Goal: Task Accomplishment & Management: Manage account settings

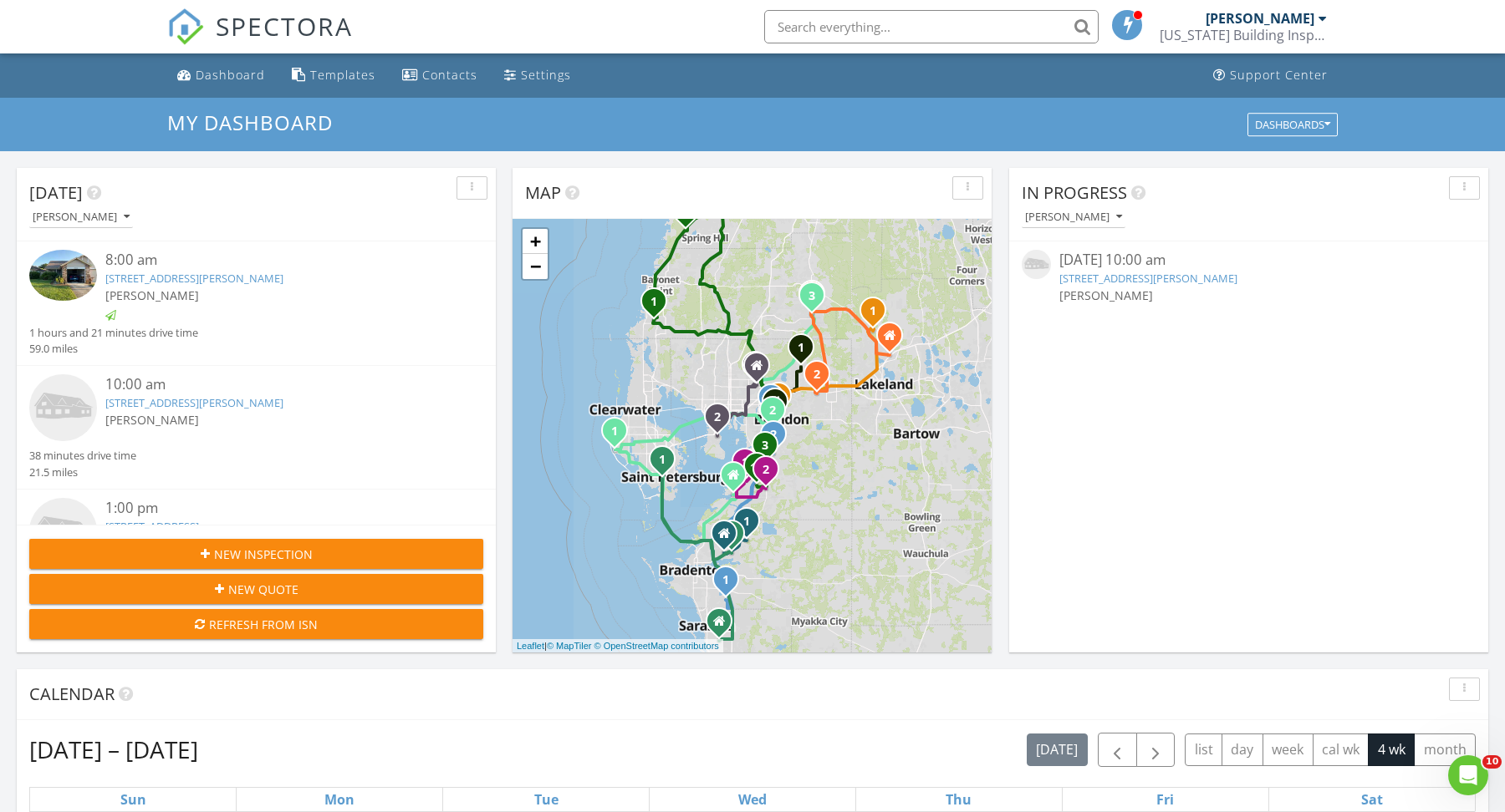
scroll to position [1521, 1505]
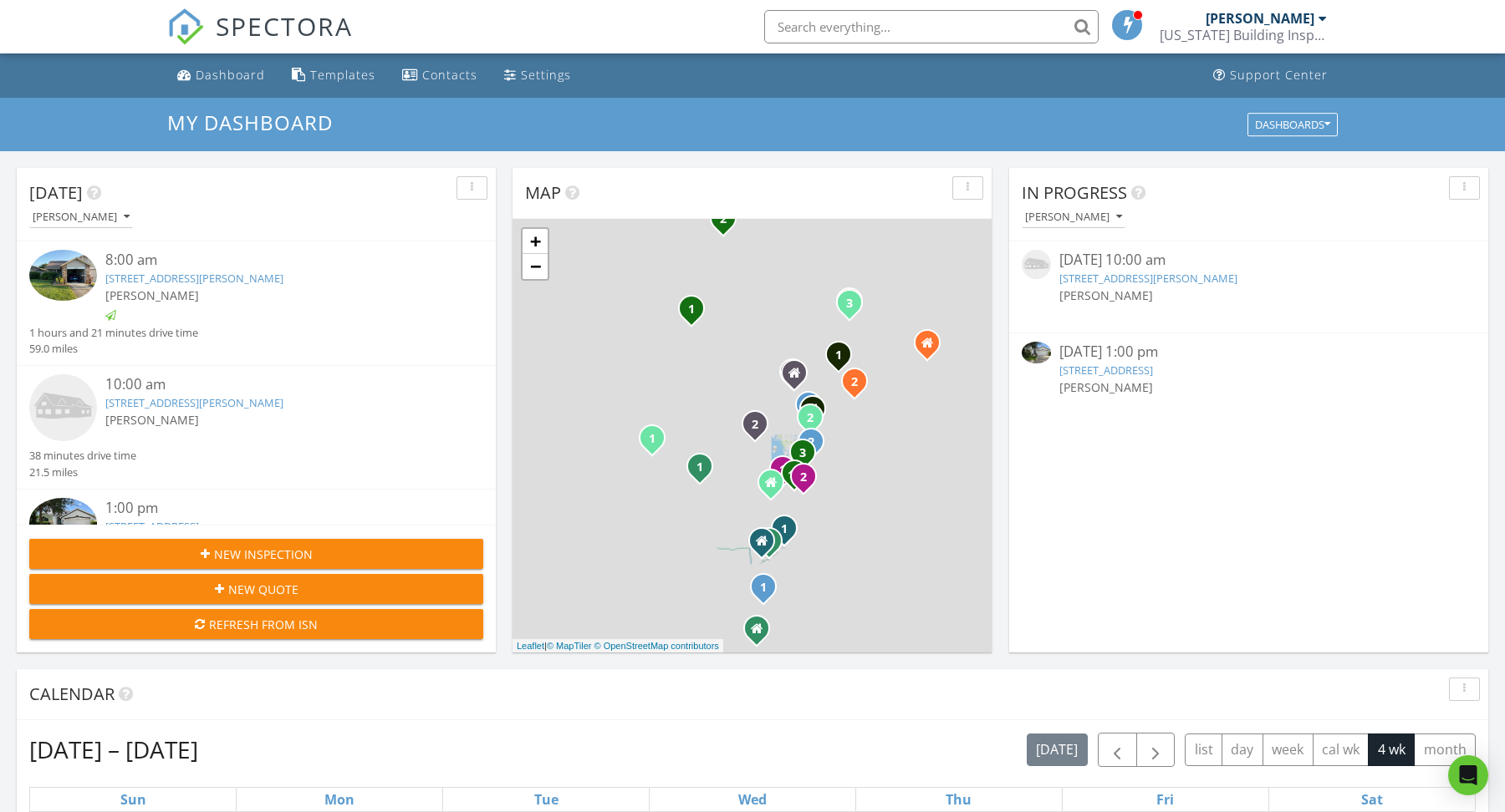
click at [1153, 364] on link "12713 Whitney Meadow Way, Riverview, FL 33578" at bounding box center [1106, 370] width 94 height 15
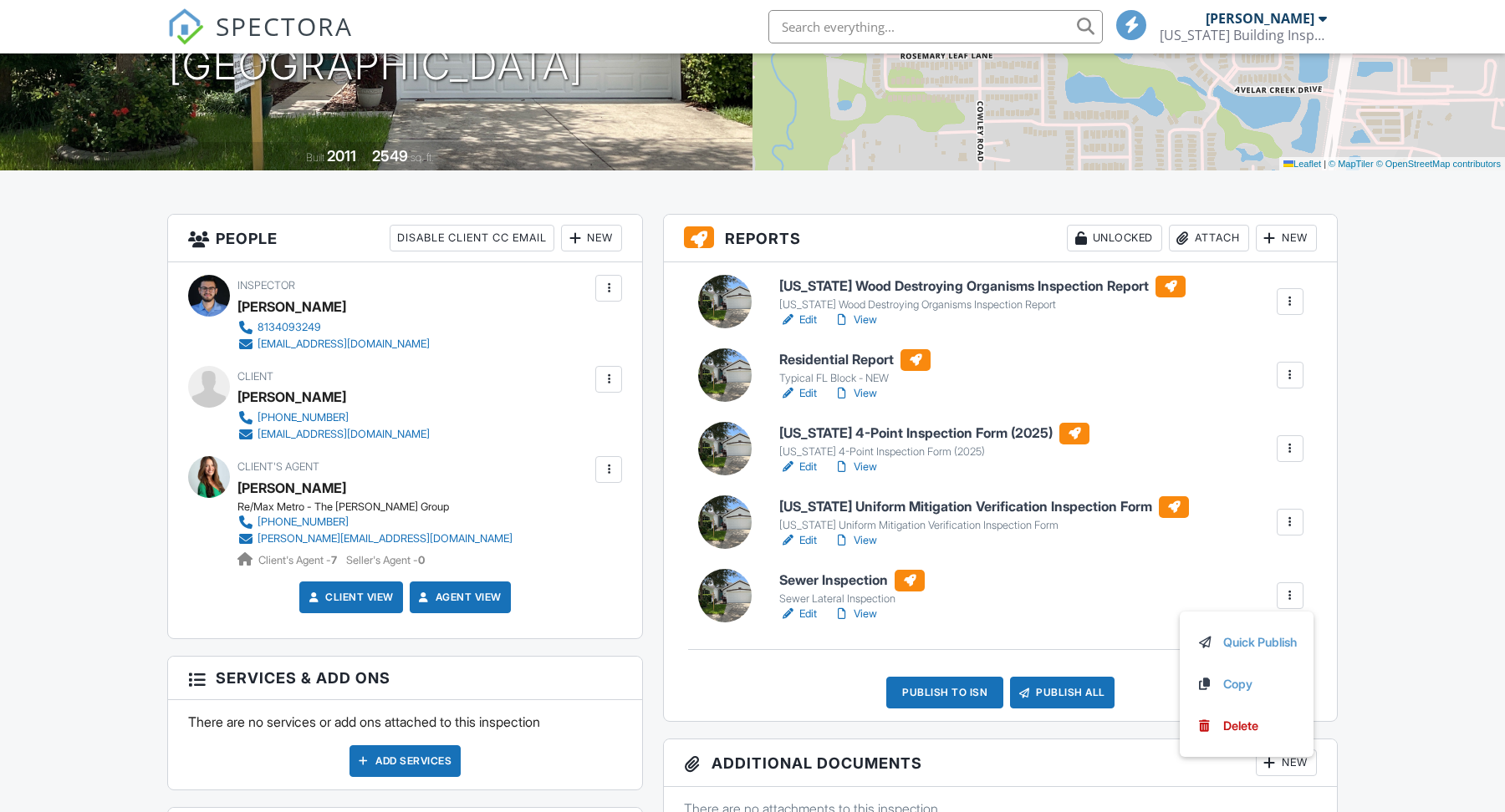
scroll to position [277, 0]
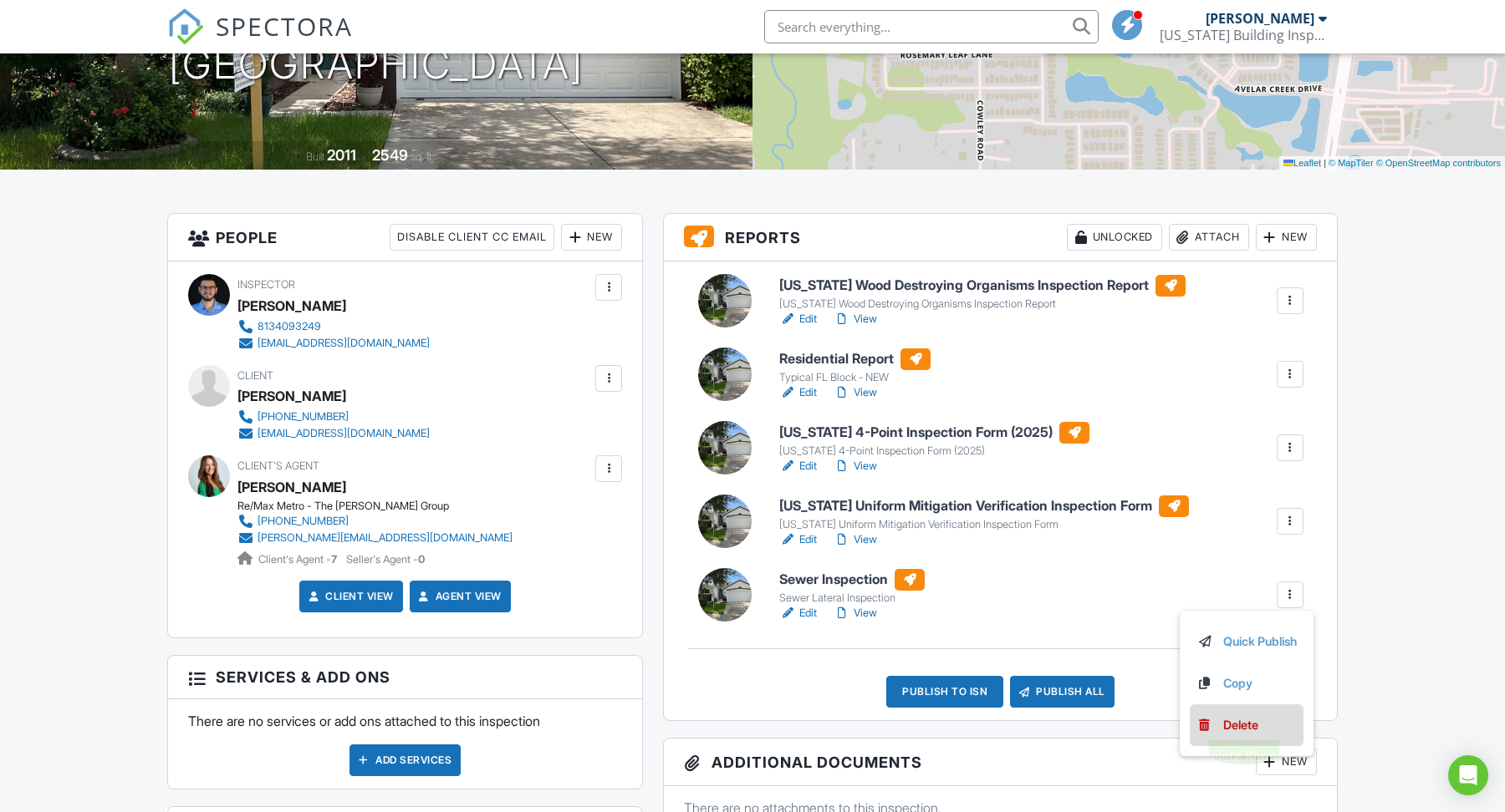
click at [1230, 718] on div "Delete" at bounding box center [1240, 725] width 35 height 18
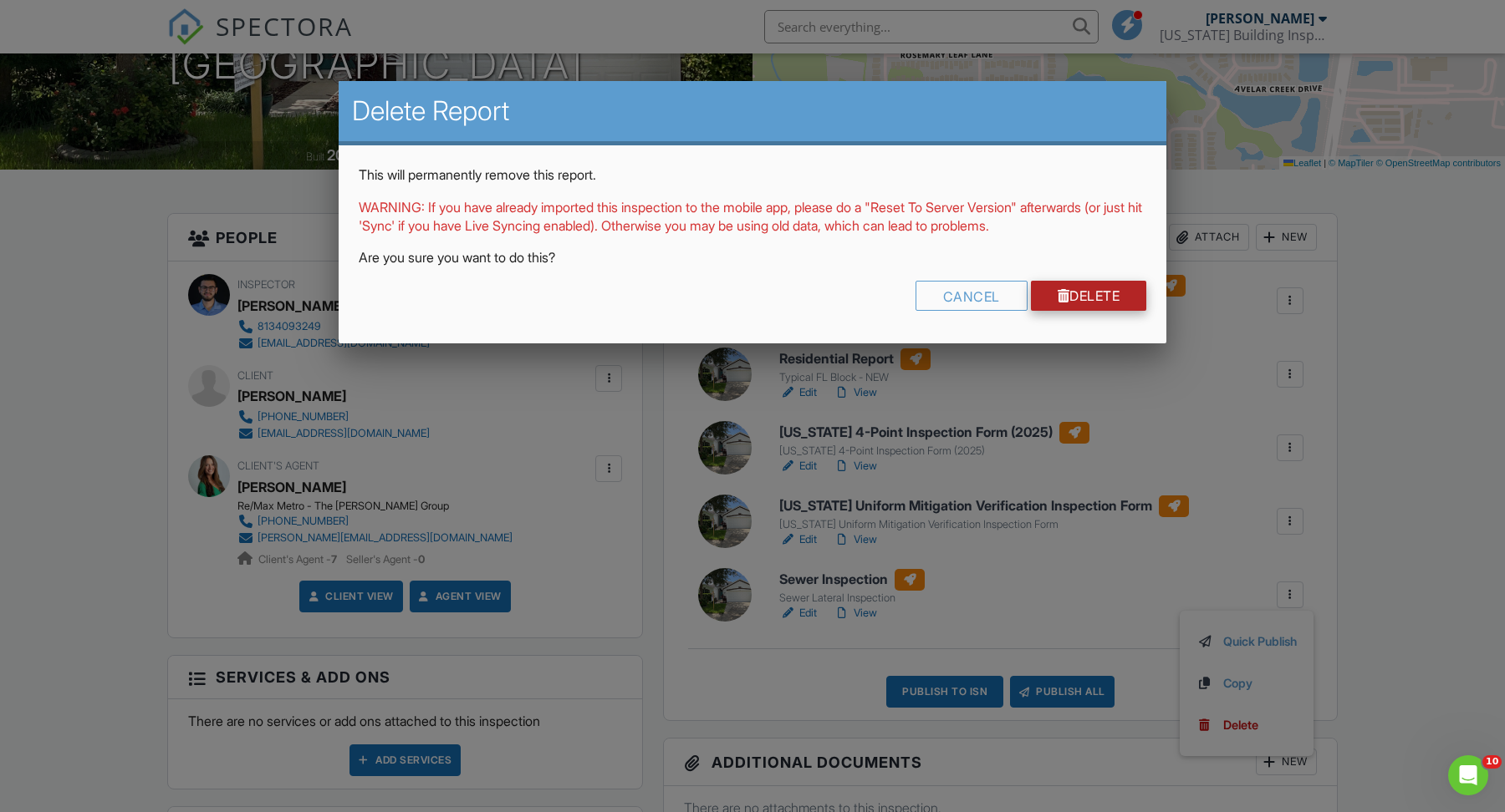
click at [1087, 287] on link "Delete" at bounding box center [1089, 296] width 116 height 31
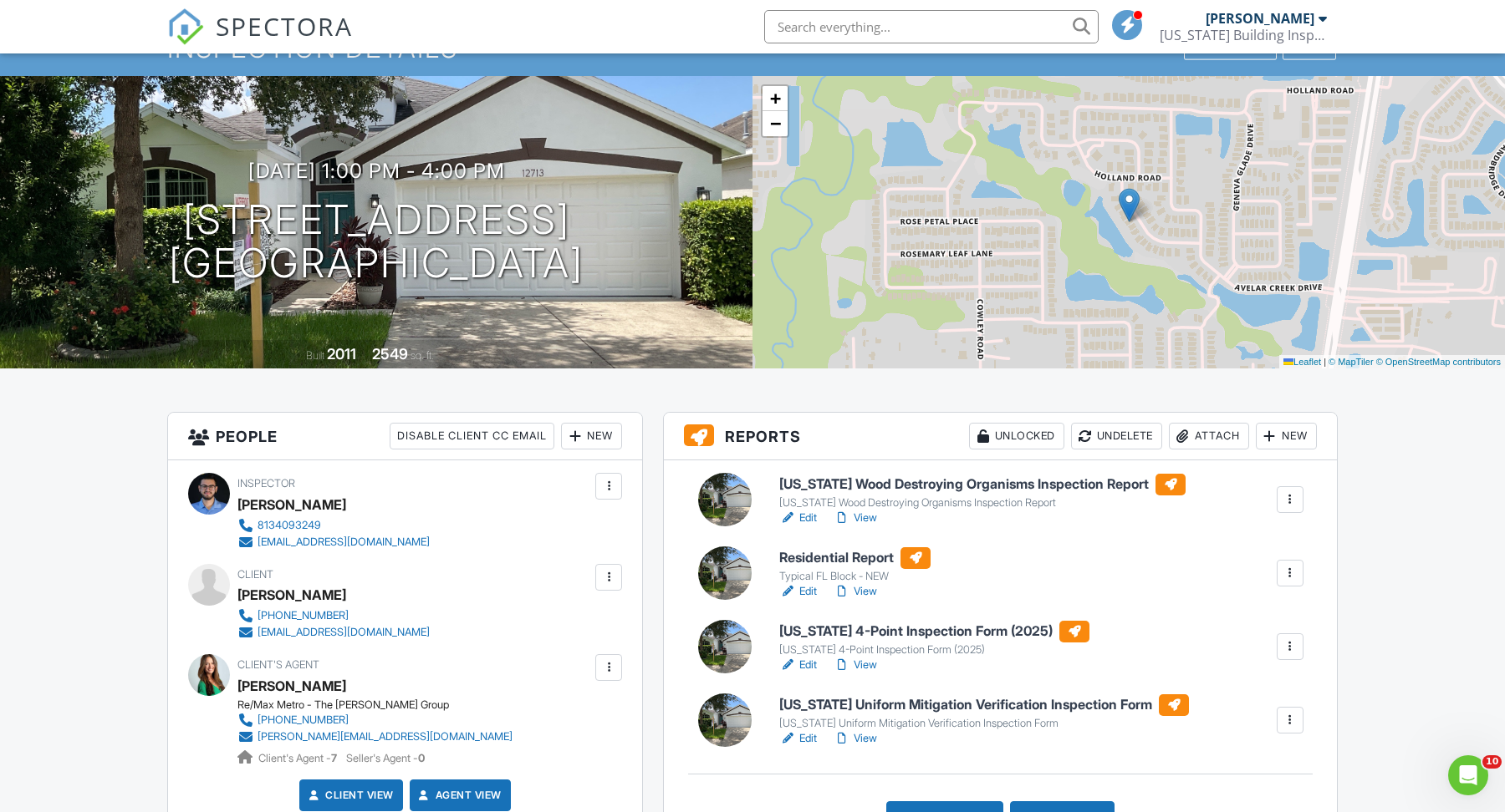
scroll to position [82, 0]
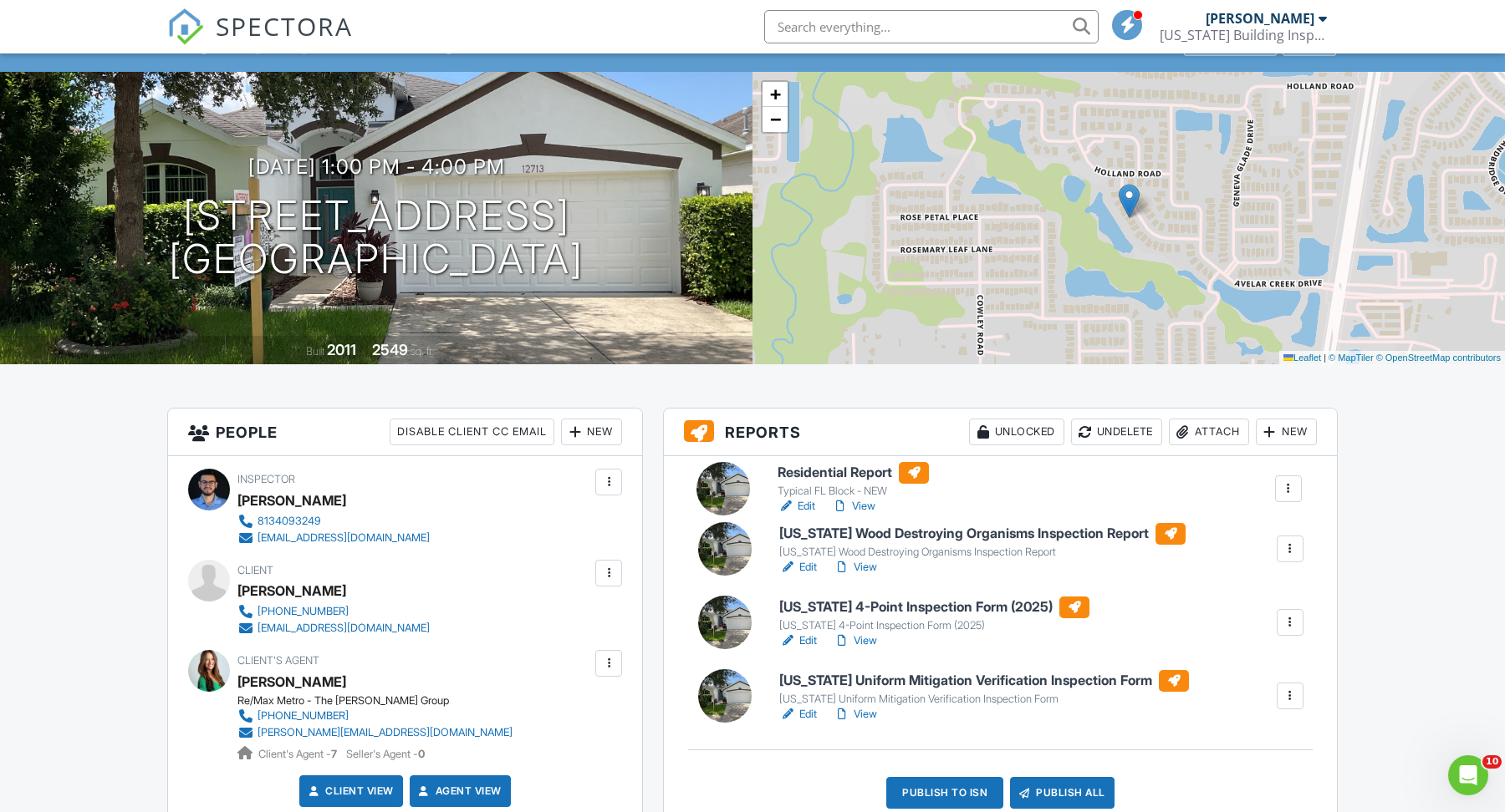
drag, startPoint x: 1295, startPoint y: 574, endPoint x: 1292, endPoint y: 493, distance: 81.1
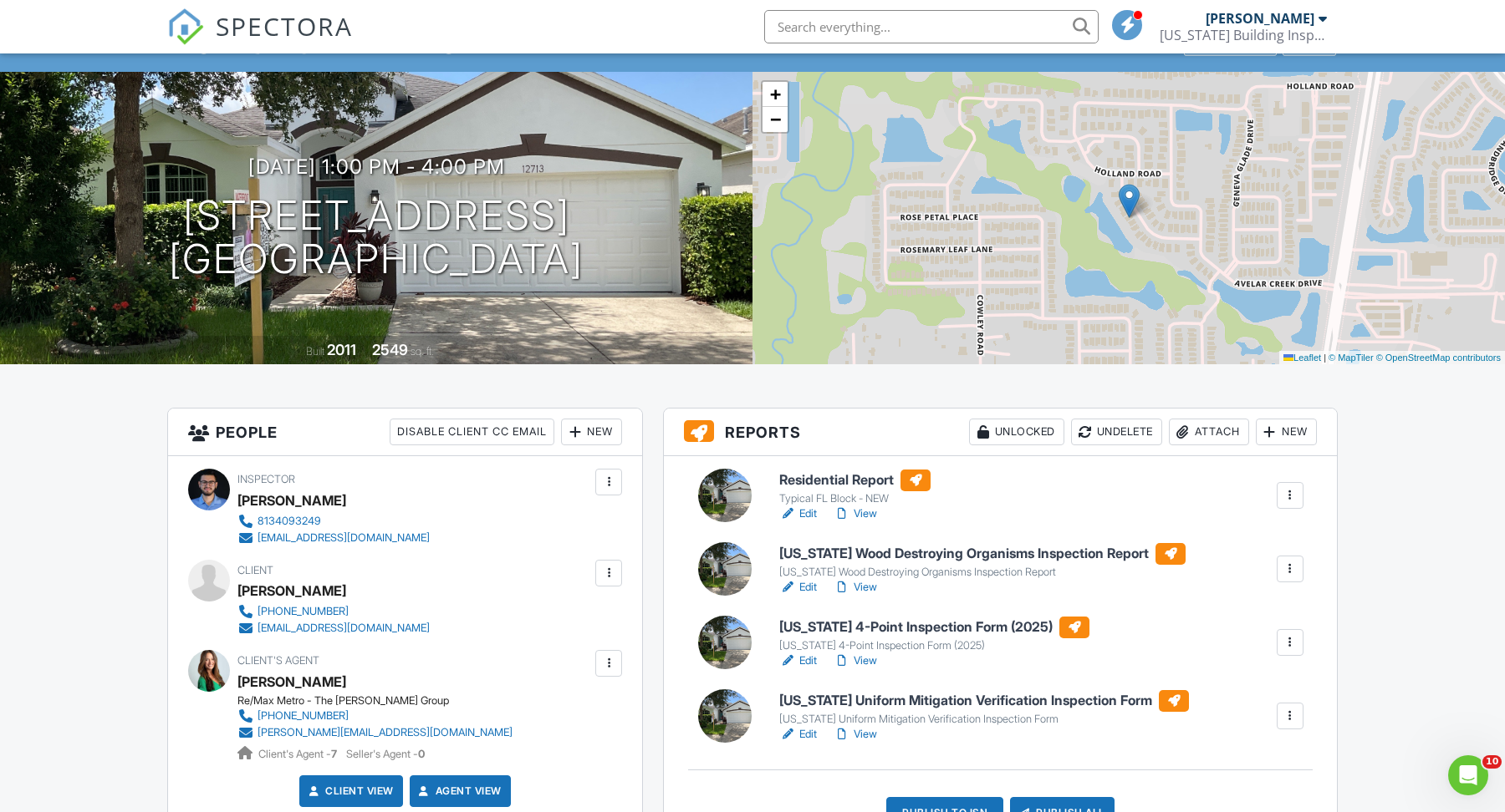
click at [805, 509] on link "Edit" at bounding box center [797, 514] width 37 height 17
